Goal: Information Seeking & Learning: Learn about a topic

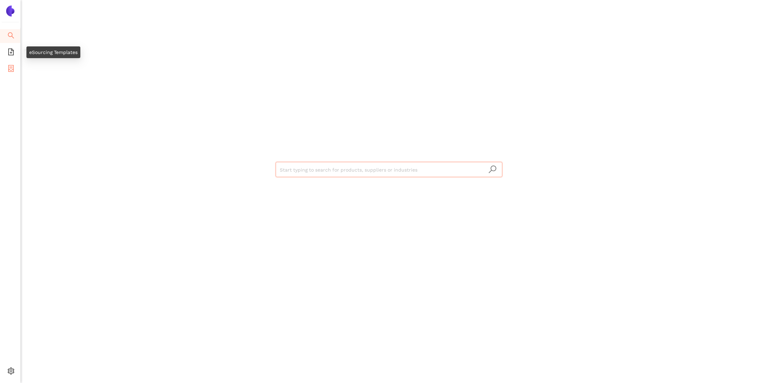
click at [12, 63] on span "container" at bounding box center [11, 70] width 7 height 14
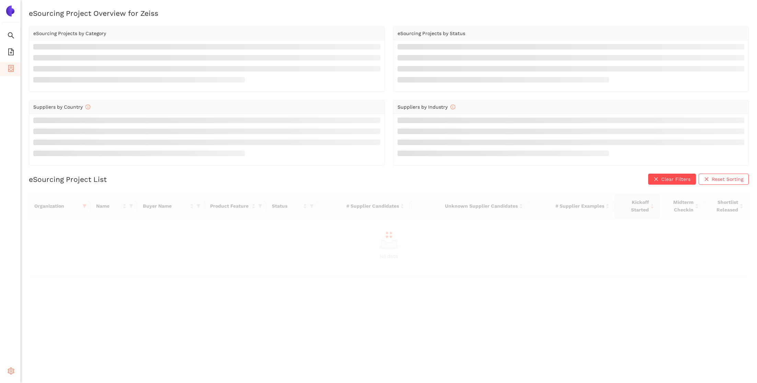
click at [11, 368] on icon "setting" at bounding box center [11, 370] width 7 height 7
click at [44, 319] on span "Internal Area" at bounding box center [49, 321] width 31 height 5
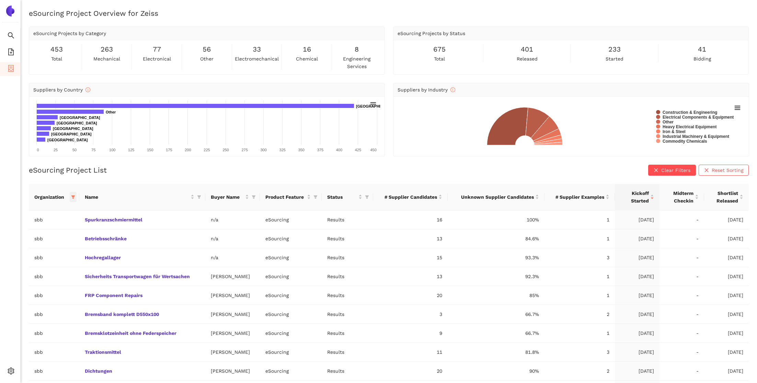
click at [71, 196] on icon "filter" at bounding box center [73, 197] width 4 height 4
click at [63, 213] on input "text" at bounding box center [51, 211] width 60 height 8
type input "enbw"
click at [57, 220] on li "enbw" at bounding box center [42, 225] width 68 height 11
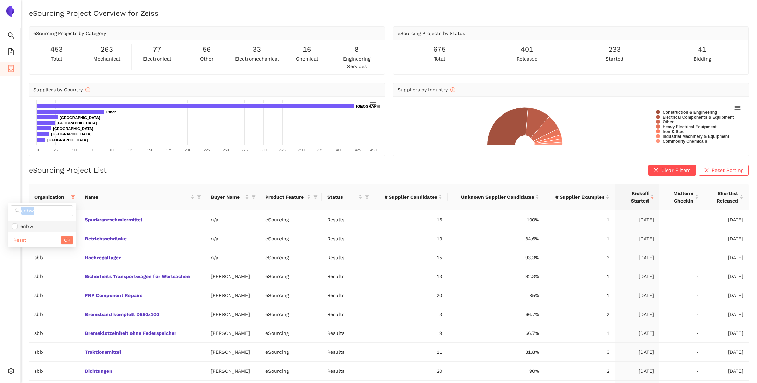
click at [60, 225] on span "enbw" at bounding box center [42, 226] width 60 height 8
checkbox input "true"
click at [69, 237] on span "OK" at bounding box center [67, 240] width 7 height 8
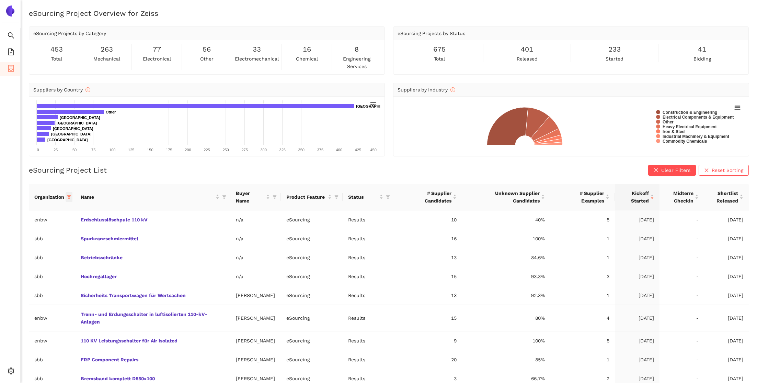
click at [71, 196] on icon "filter" at bounding box center [69, 197] width 4 height 4
click at [41, 257] on span "sbb" at bounding box center [45, 253] width 72 height 8
checkbox input "false"
click at [72, 313] on span "OK" at bounding box center [75, 317] width 7 height 8
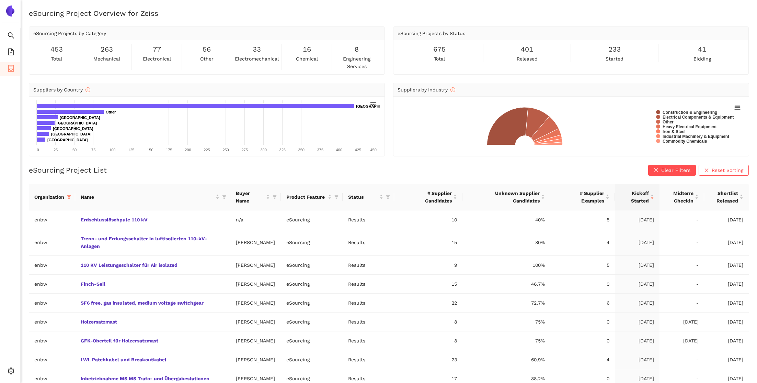
click at [2, 231] on ul "Search eSourcing Templates eSourcing Projects Settings" at bounding box center [10, 205] width 21 height 354
drag, startPoint x: 103, startPoint y: 247, endPoint x: 76, endPoint y: 238, distance: 28.7
click at [76, 238] on td "Trenn- und Erdungsschalter in luftisolierten 110-kV-Anlagen" at bounding box center [152, 242] width 155 height 26
copy link "Trenn- und Erdungsschalter in luftisolierten 110-kV-Anlagen"
drag, startPoint x: 192, startPoint y: 267, endPoint x: 79, endPoint y: 263, distance: 112.7
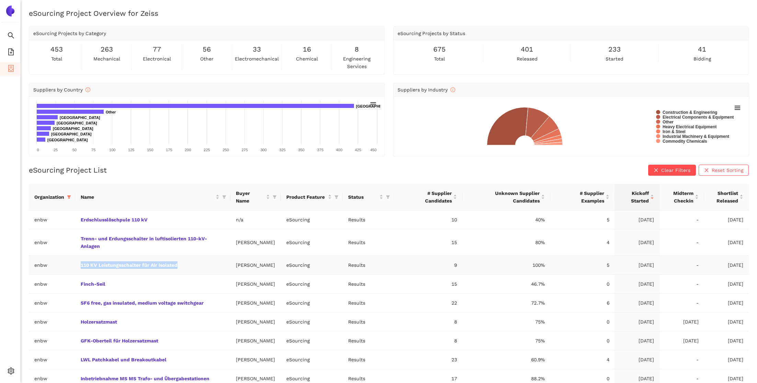
click at [79, 263] on td "110 KV Leistungsschalter für Air isolated" at bounding box center [152, 265] width 155 height 19
copy link "110 KV Leistungsschalter für Air isolated"
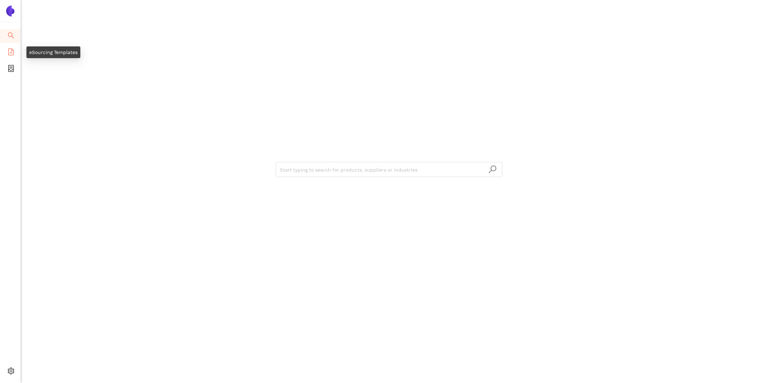
click at [10, 56] on span "file-add" at bounding box center [11, 53] width 7 height 14
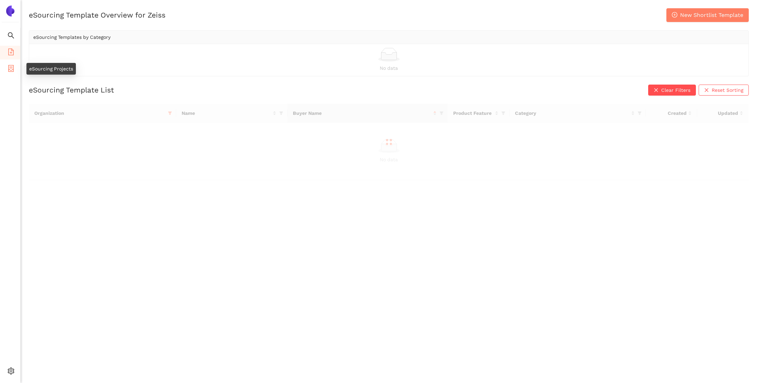
click at [13, 68] on icon "container" at bounding box center [10, 68] width 5 height 7
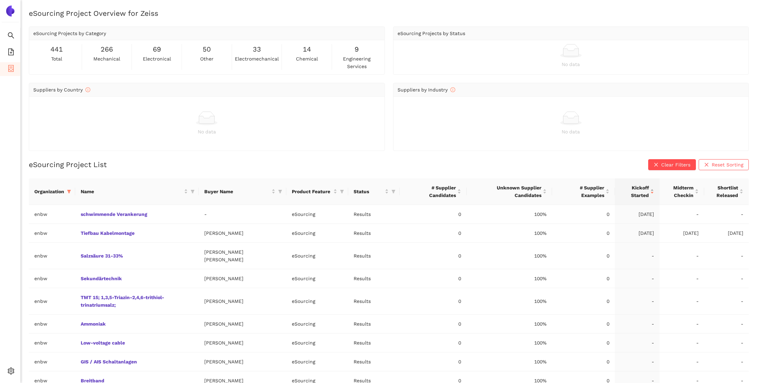
click at [649, 194] on div "Kickoff Started" at bounding box center [638, 191] width 34 height 15
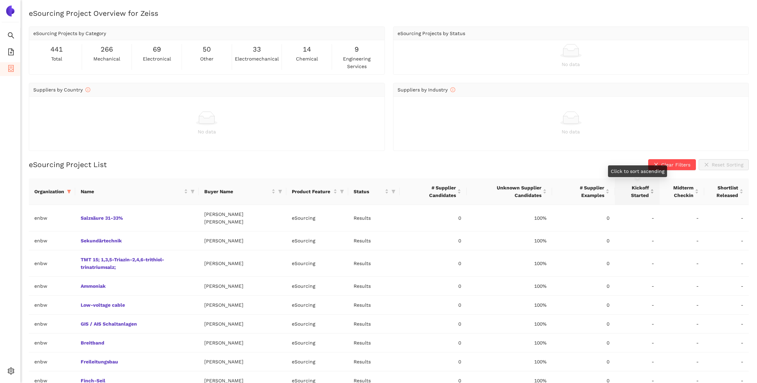
click at [652, 193] on div "Kickoff Started" at bounding box center [638, 191] width 34 height 15
click at [652, 190] on div "Kickoff Started" at bounding box center [638, 191] width 34 height 15
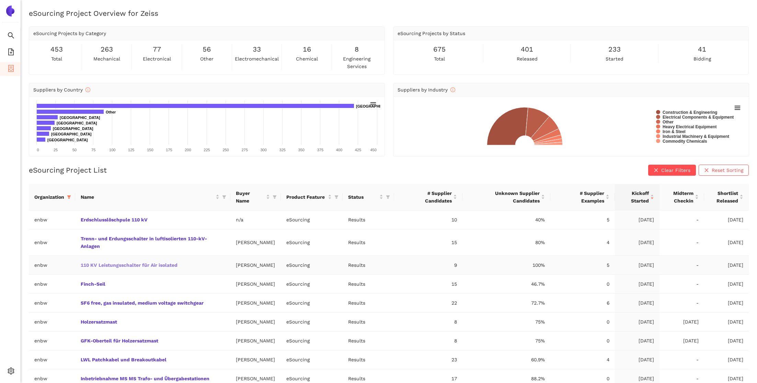
click at [0, 0] on link "110 KV Leistungsschalter für Air isolated" at bounding box center [0, 0] width 0 height 0
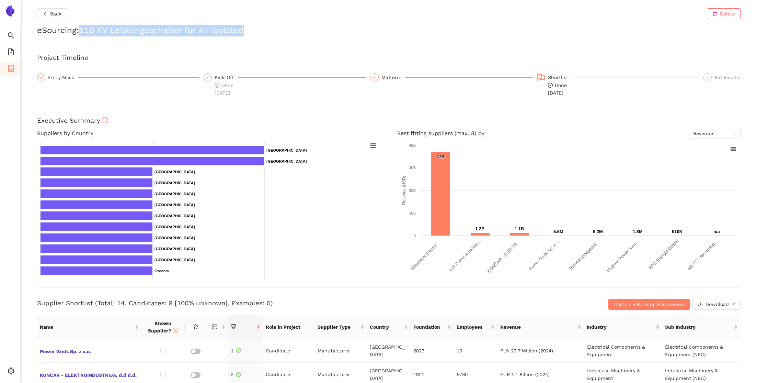
drag, startPoint x: 248, startPoint y: 31, endPoint x: 82, endPoint y: 30, distance: 165.9
click at [82, 30] on h2 "eSourcing : 110 KV Leistungsschalter für Air isolated" at bounding box center [389, 31] width 704 height 12
copy h2 "110 KV Leistungsschalter für Air isolated"
click at [57, 10] on span "Back" at bounding box center [55, 14] width 11 height 8
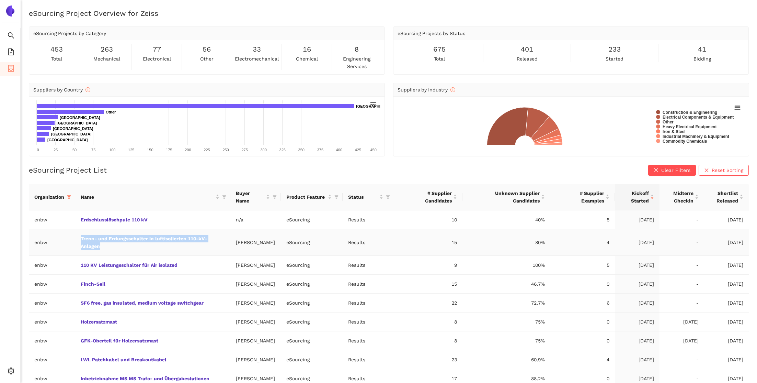
drag, startPoint x: 110, startPoint y: 246, endPoint x: 80, endPoint y: 239, distance: 31.1
click at [80, 239] on td "Trenn- und Erdungsschalter in luftisolierten 110-kV-Anlagen" at bounding box center [152, 242] width 155 height 26
copy link "Trenn- und Erdungsschalter in luftisolierten 110-kV-Anlagen"
click at [153, 221] on td "Erdschlusslöschpule 110 kV" at bounding box center [152, 219] width 155 height 19
drag, startPoint x: 153, startPoint y: 221, endPoint x: 146, endPoint y: 221, distance: 7.2
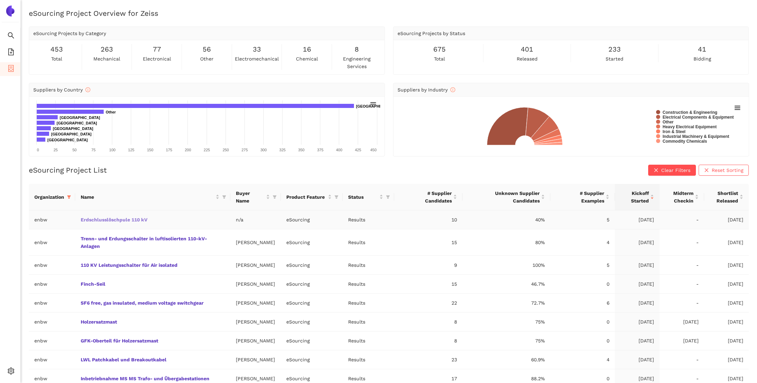
click at [146, 221] on td "Erdschlusslöschpule 110 kV" at bounding box center [152, 219] width 155 height 19
click at [128, 227] on td "Erdschlusslöschpule 110 kV" at bounding box center [152, 219] width 155 height 19
drag, startPoint x: 129, startPoint y: 220, endPoint x: 80, endPoint y: 221, distance: 48.8
click at [80, 221] on td "Erdschlusslöschpule 110 kV" at bounding box center [152, 219] width 155 height 19
copy link "Erdschlusslöschpule"
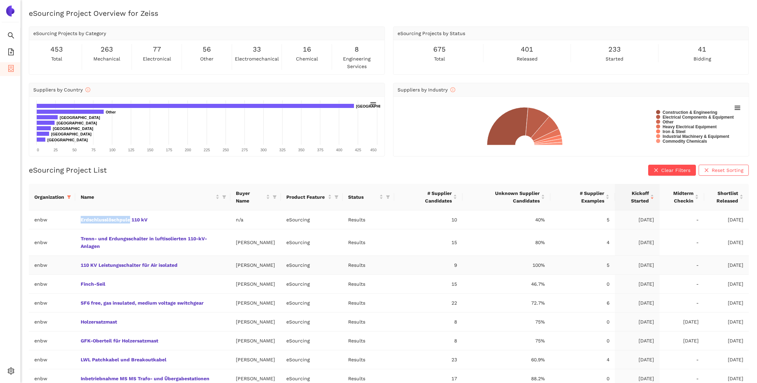
click at [561, 267] on td "5" at bounding box center [583, 265] width 65 height 19
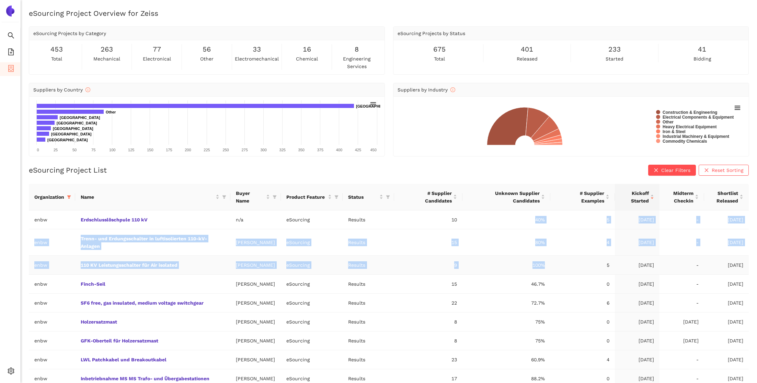
drag, startPoint x: 536, startPoint y: 215, endPoint x: 546, endPoint y: 269, distance: 54.5
click at [546, 269] on tbody "enbw Erdschlusslöschpule 110 kV n/a eSourcing Results 10 40% 5 [DATE] - [DATE] …" at bounding box center [389, 308] width 720 height 196
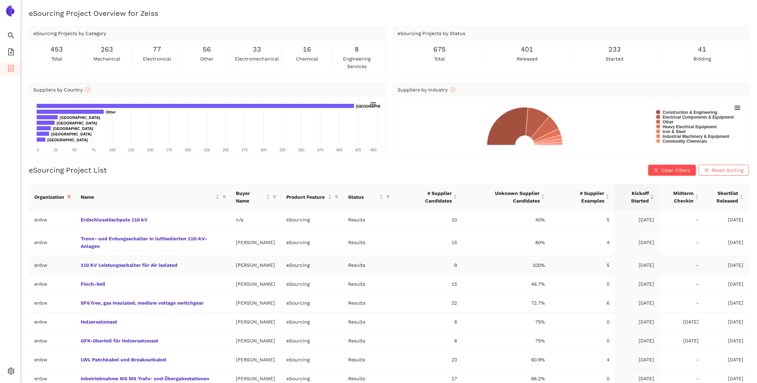
click at [549, 267] on td "100%" at bounding box center [507, 265] width 88 height 19
